Goal: Task Accomplishment & Management: Complete application form

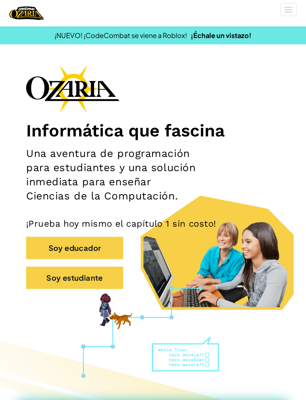
click at [70, 280] on button "Soy estudiante" at bounding box center [74, 278] width 97 height 22
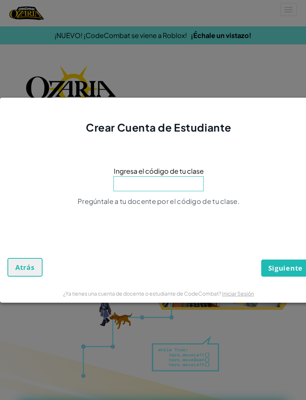
click at [35, 263] on button "Atrás" at bounding box center [24, 267] width 35 height 19
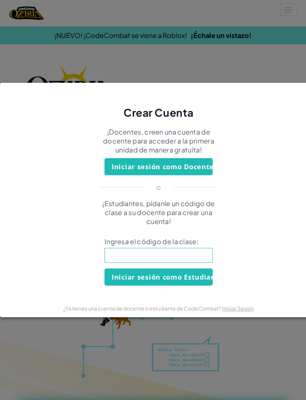
click at [123, 273] on button "Iniciar sesión como Estudiante" at bounding box center [158, 277] width 108 height 17
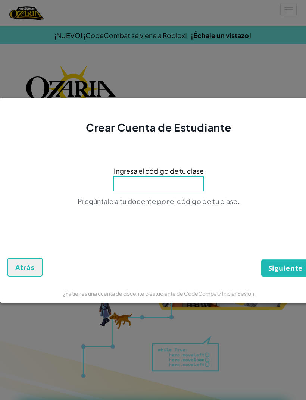
click at [138, 185] on input at bounding box center [158, 183] width 90 height 15
click at [63, 59] on div "Crear Cuenta de Estudiante Ingresa el código de tu clase Pregúntale a tu docent…" at bounding box center [153, 200] width 306 height 400
click at [85, 68] on div "Crear Cuenta de Estudiante Ingresa el código de tu clase Pregúntale a tu docent…" at bounding box center [153, 200] width 306 height 400
